Goal: Task Accomplishment & Management: Manage account settings

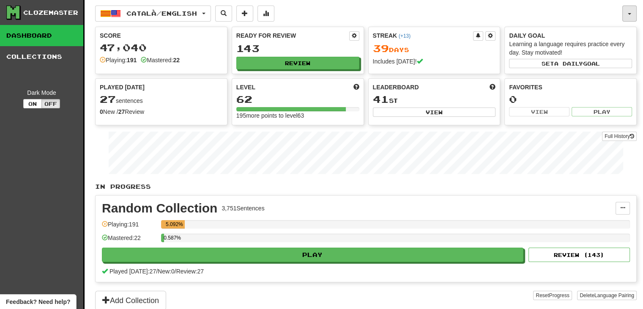
click at [632, 14] on button "button" at bounding box center [629, 13] width 14 height 16
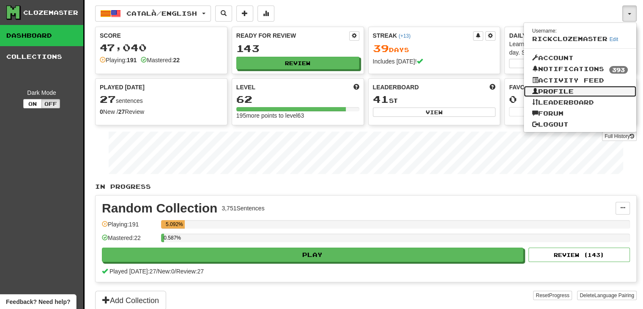
click at [555, 90] on link "Profile" at bounding box center [580, 91] width 113 height 11
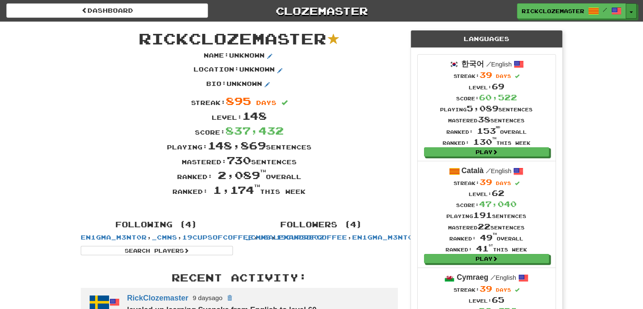
click at [629, 9] on button "Toggle Dropdown" at bounding box center [631, 10] width 11 height 15
